Goal: Task Accomplishment & Management: Use online tool/utility

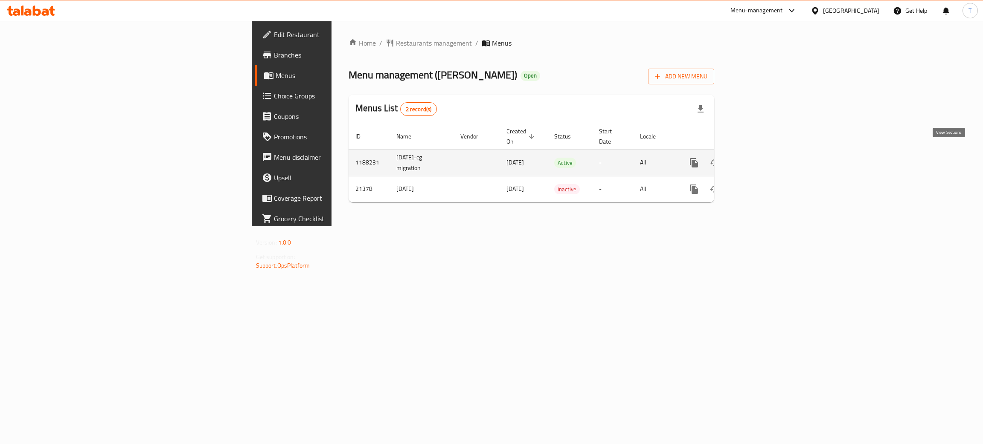
click at [761, 158] on icon "enhanced table" at bounding box center [755, 163] width 10 height 10
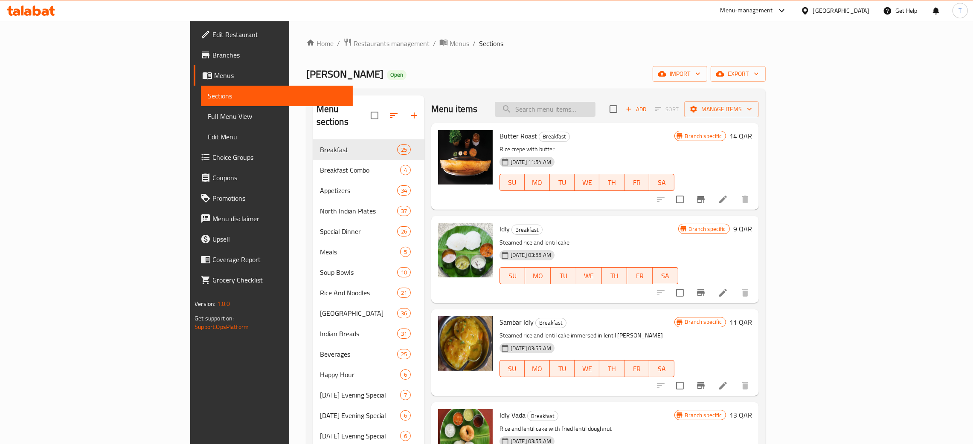
click at [595, 105] on input "search" at bounding box center [545, 109] width 101 height 15
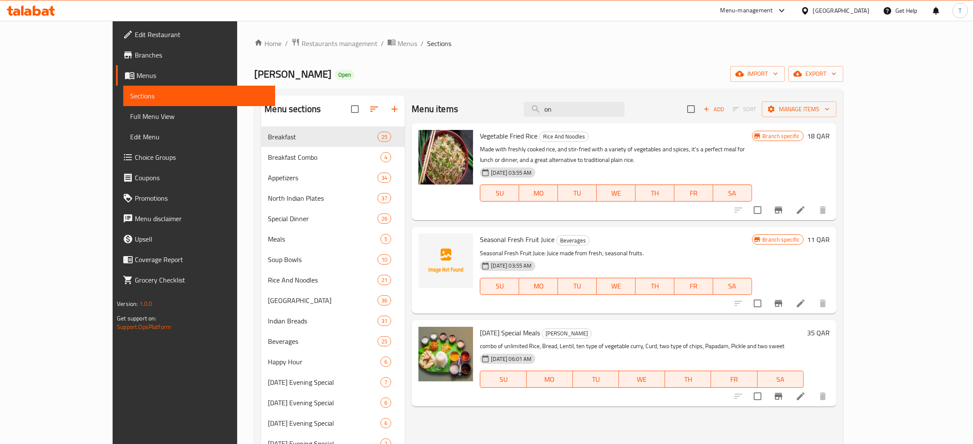
type input "o"
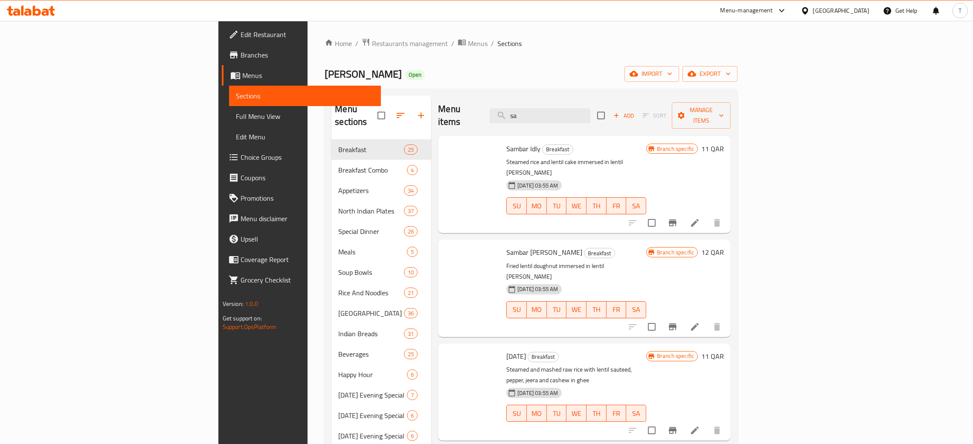
type input "s"
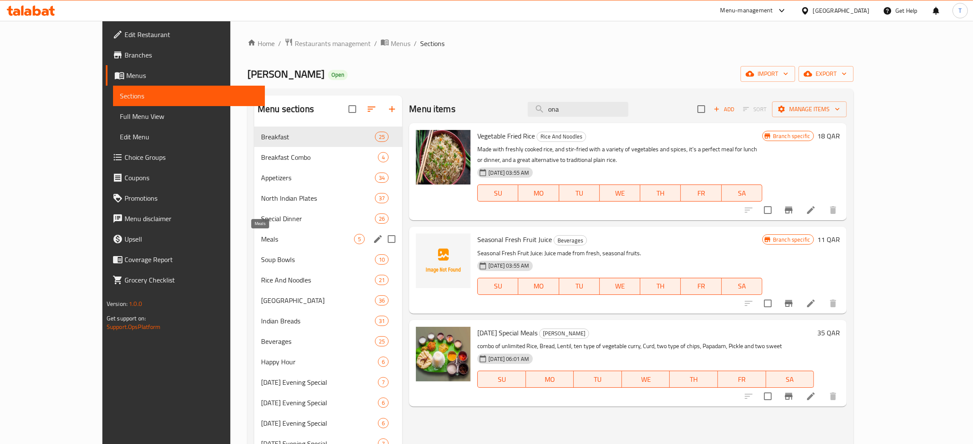
type input "ona"
click at [313, 235] on span "Meals" at bounding box center [307, 239] width 93 height 10
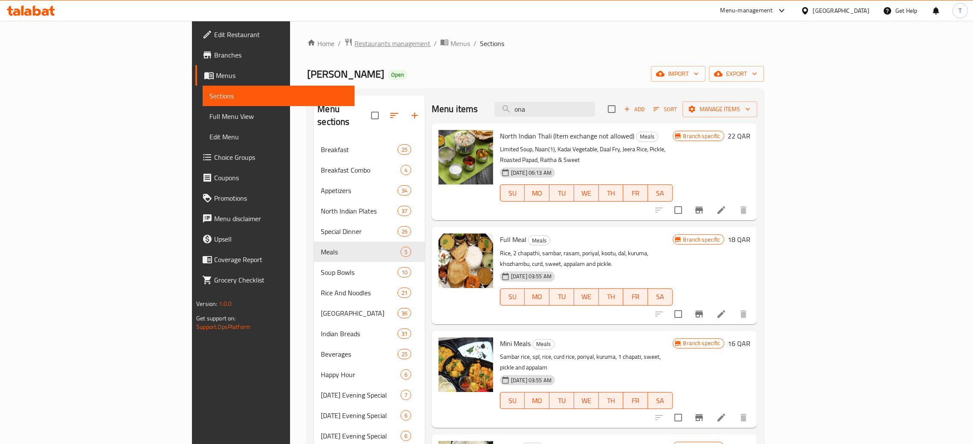
click at [354, 43] on span "Restaurants management" at bounding box center [392, 43] width 76 height 10
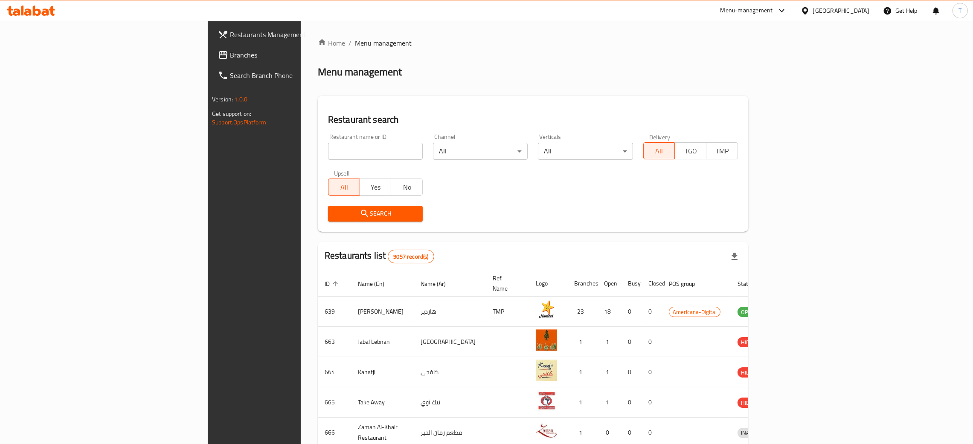
click at [330, 151] on input "search" at bounding box center [375, 151] width 95 height 17
type input "vasant"
click button "Search" at bounding box center [375, 214] width 95 height 16
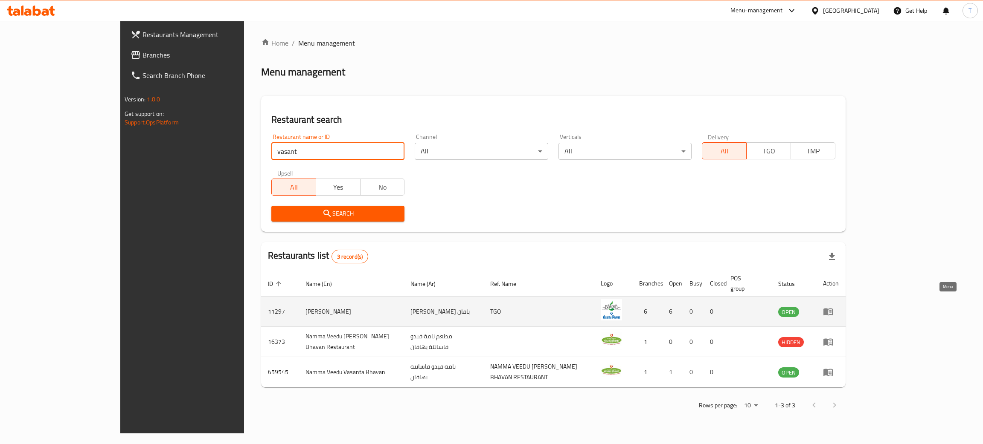
click at [833, 307] on icon "enhanced table" at bounding box center [828, 312] width 10 height 10
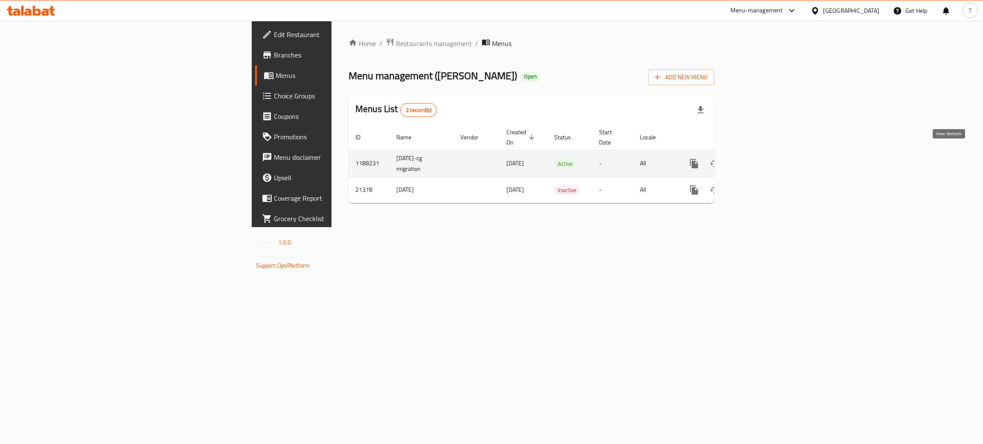
click at [759, 160] on icon "enhanced table" at bounding box center [756, 164] width 8 height 8
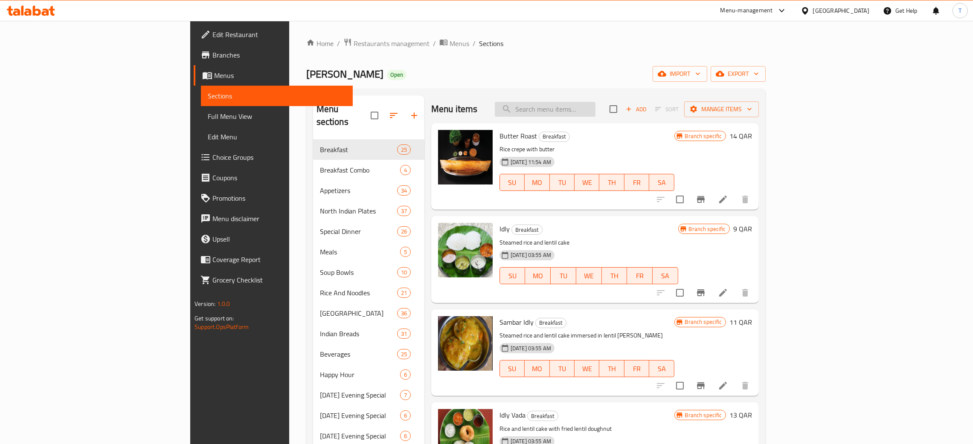
click at [595, 112] on input "search" at bounding box center [545, 109] width 101 height 15
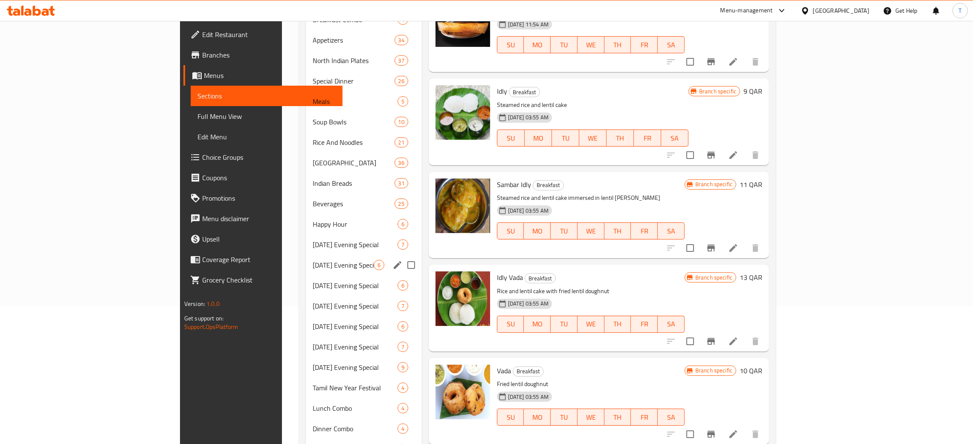
scroll to position [221, 0]
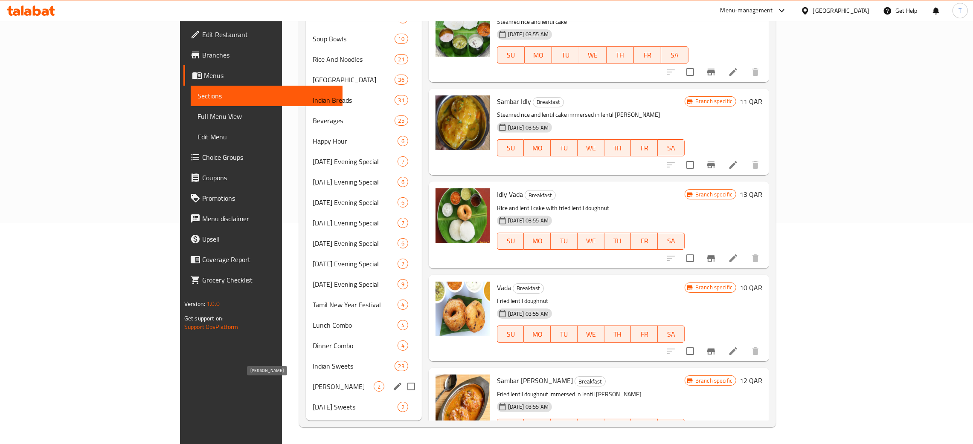
click at [313, 388] on span "[PERSON_NAME]" at bounding box center [343, 387] width 61 height 10
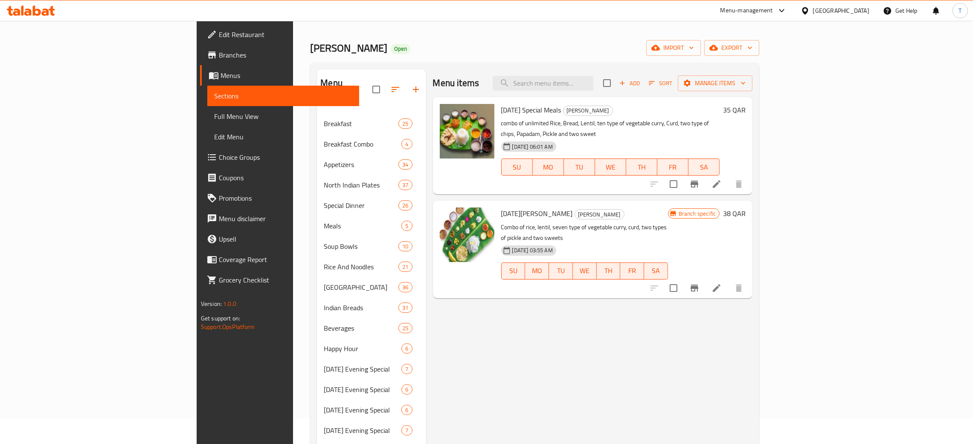
scroll to position [15, 0]
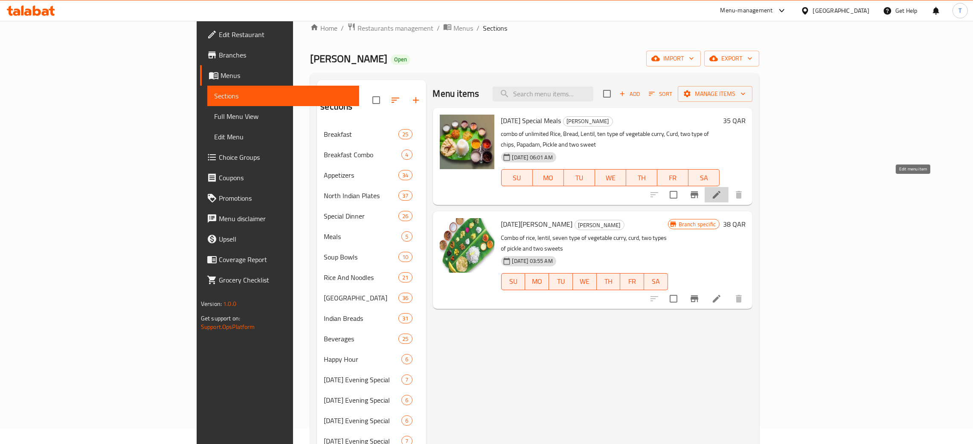
click at [722, 190] on icon at bounding box center [717, 195] width 10 height 10
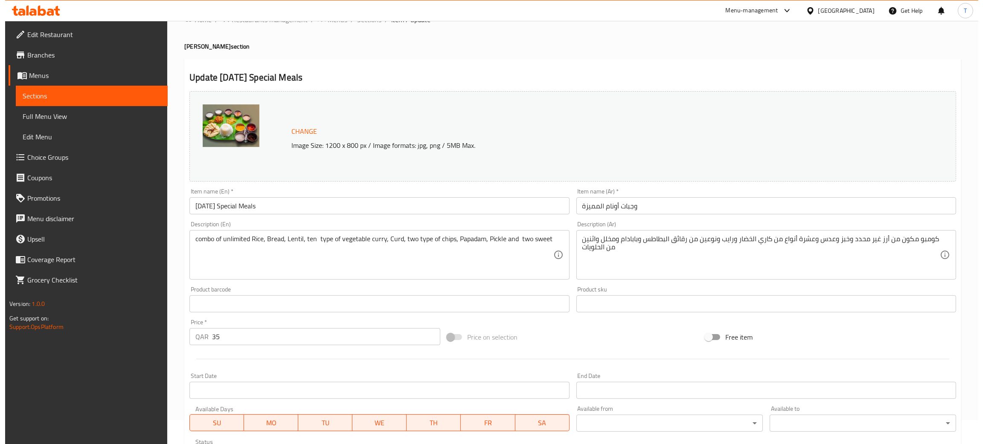
scroll to position [19, 0]
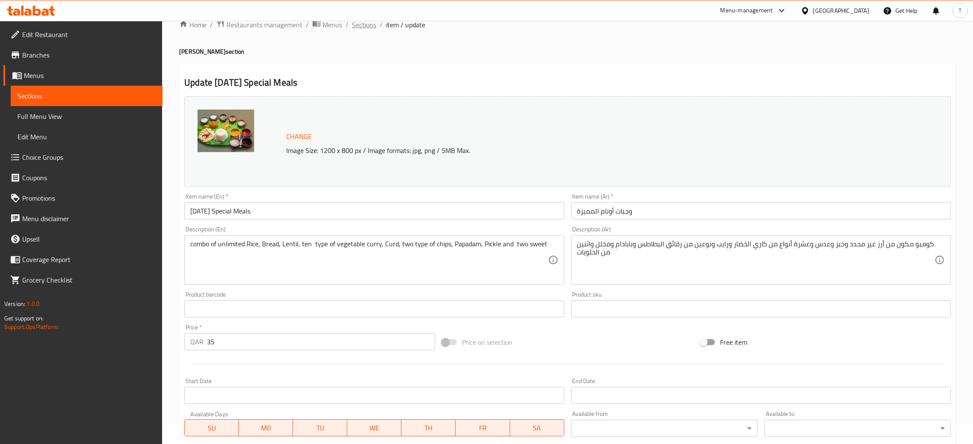
click at [370, 24] on span "Sections" at bounding box center [364, 25] width 24 height 10
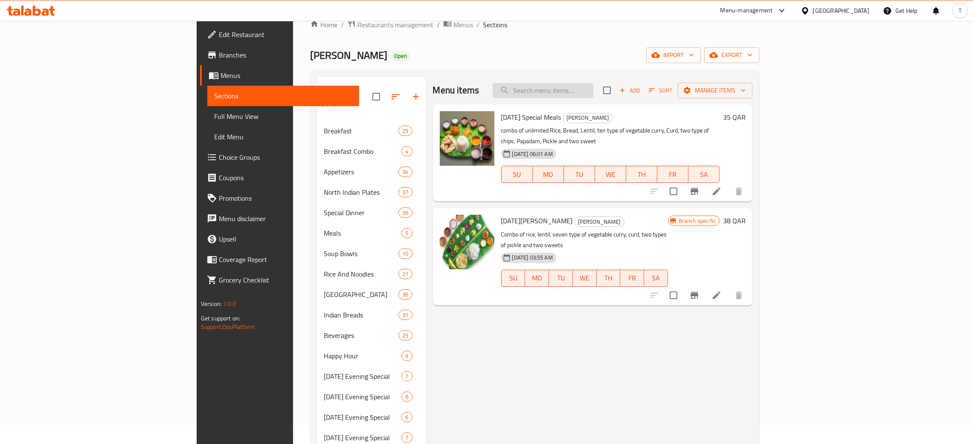
click at [593, 84] on input "search" at bounding box center [543, 90] width 101 height 15
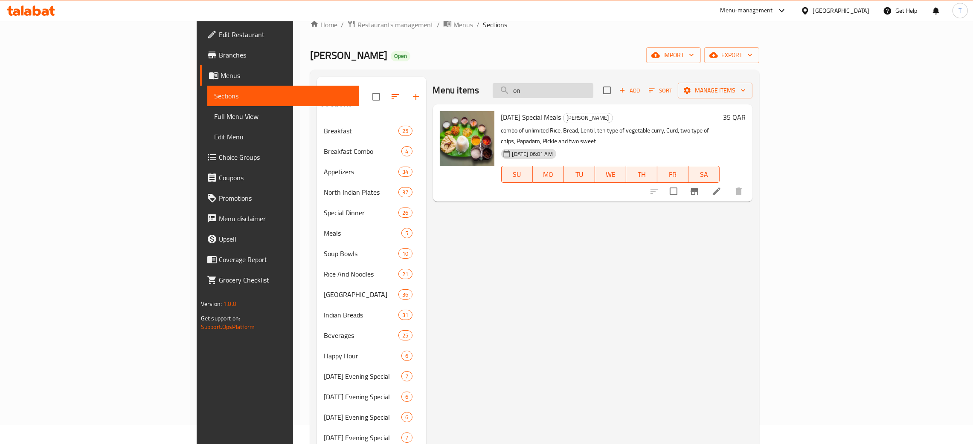
type input "o"
type input "[DATE] special"
click at [705, 181] on button "Branch-specific-item" at bounding box center [694, 191] width 20 height 20
